Goal: Transaction & Acquisition: Book appointment/travel/reservation

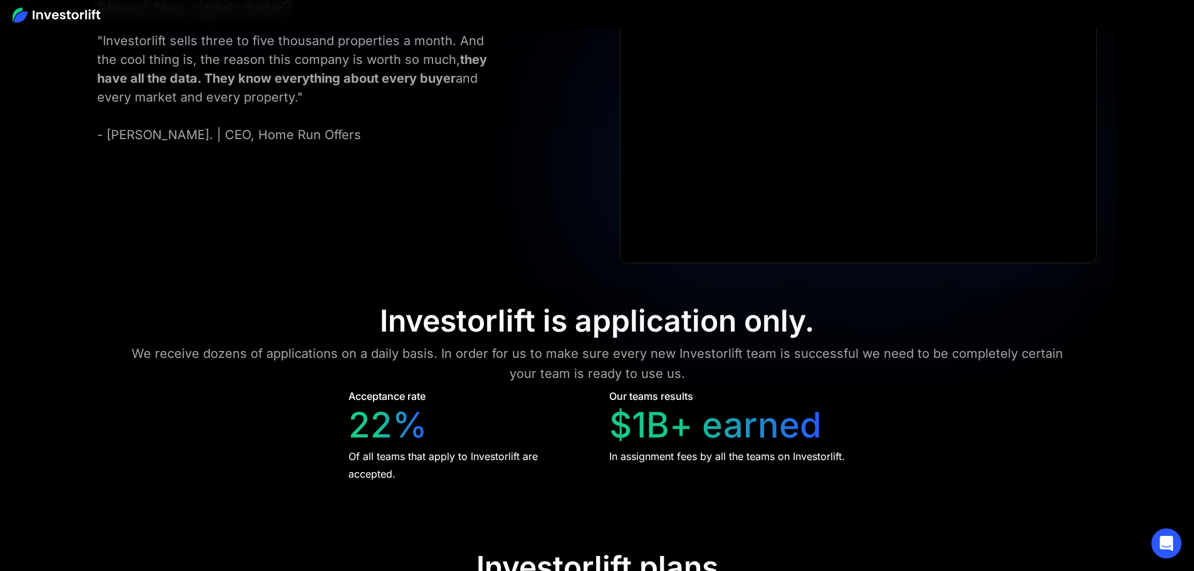
scroll to position [5133, 0]
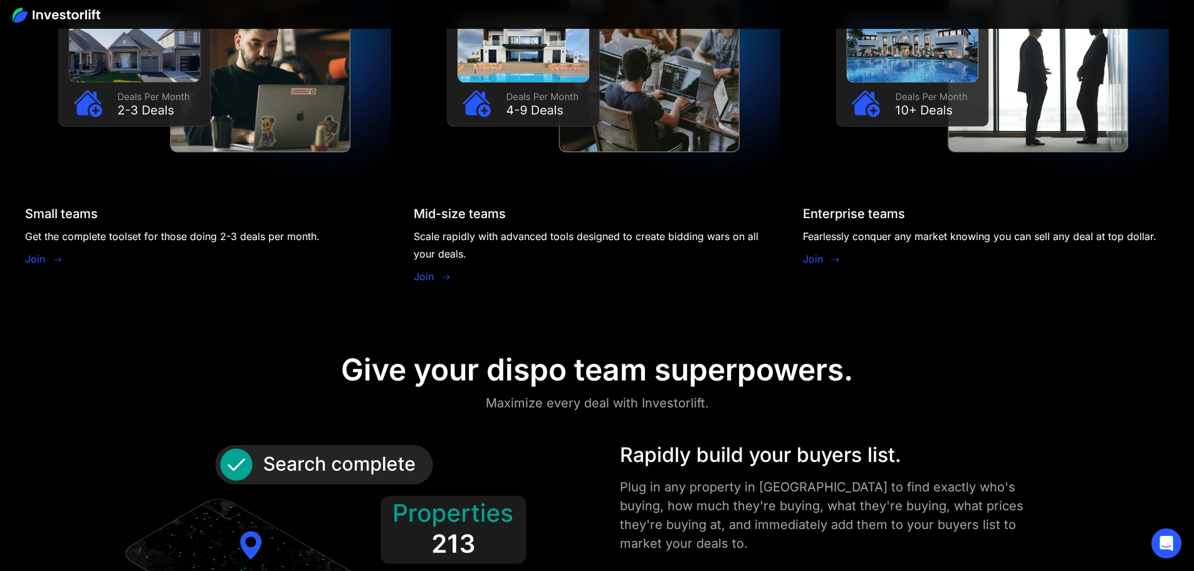
scroll to position [1128, 0]
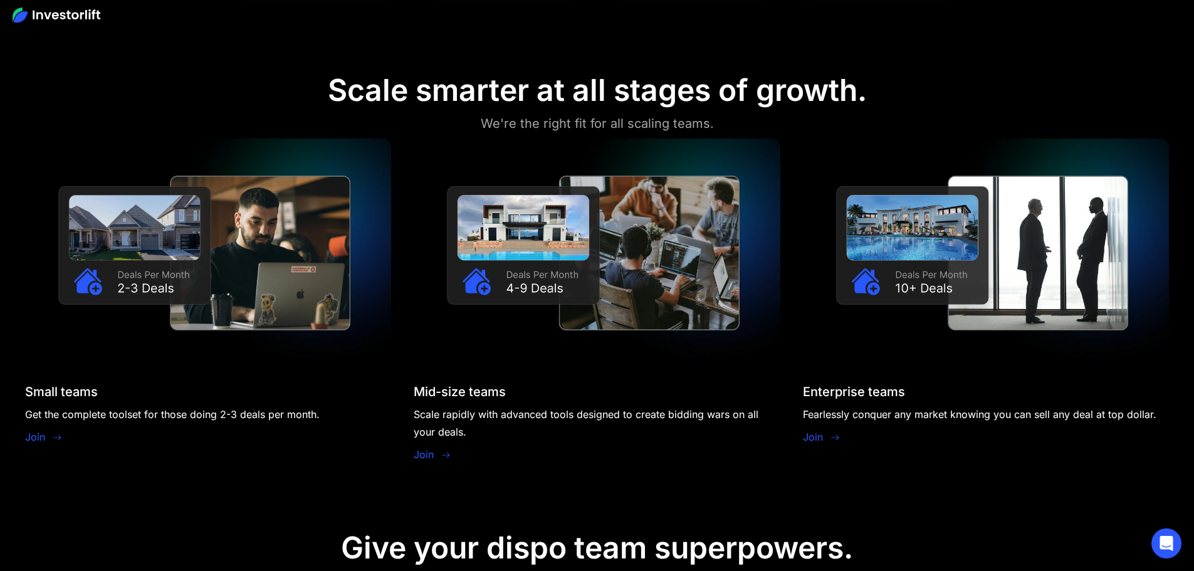
click at [45, 429] on link "Join" at bounding box center [35, 436] width 20 height 15
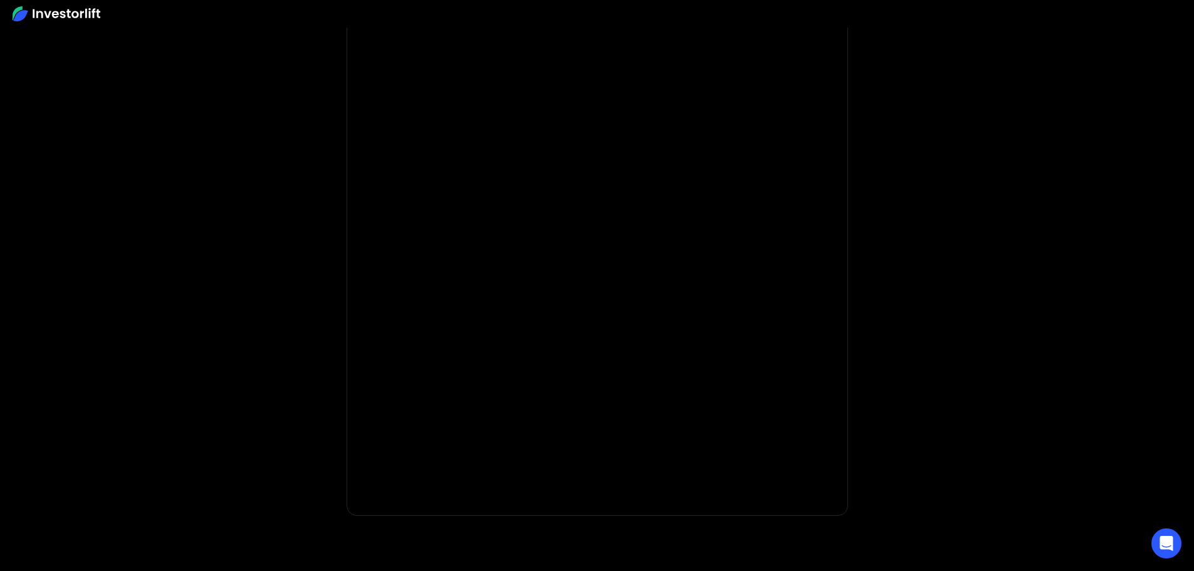
scroll to position [63, 0]
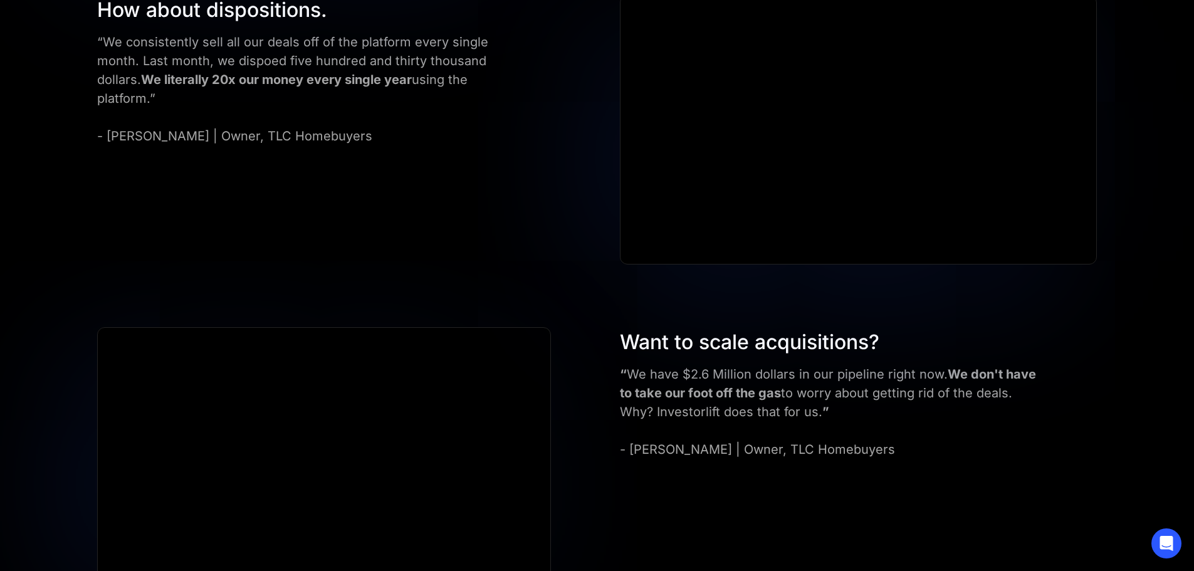
scroll to position [2316, 0]
